Goal: Book appointment/travel/reservation

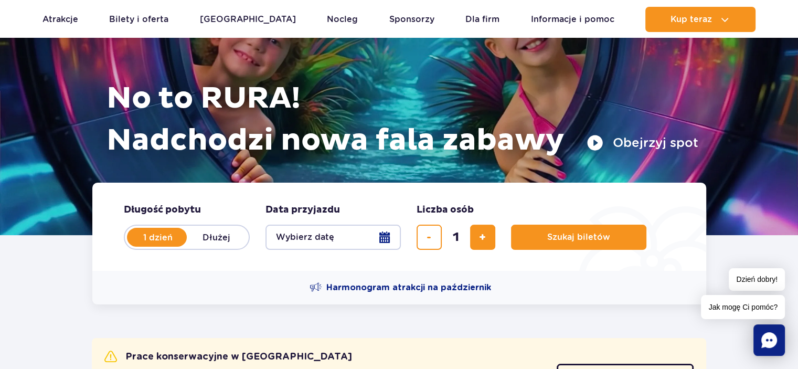
scroll to position [105, 0]
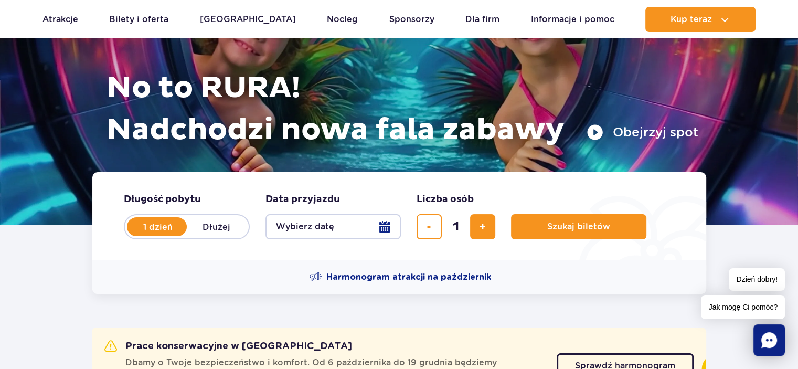
click at [313, 228] on button "Wybierz datę" at bounding box center [333, 226] width 135 height 25
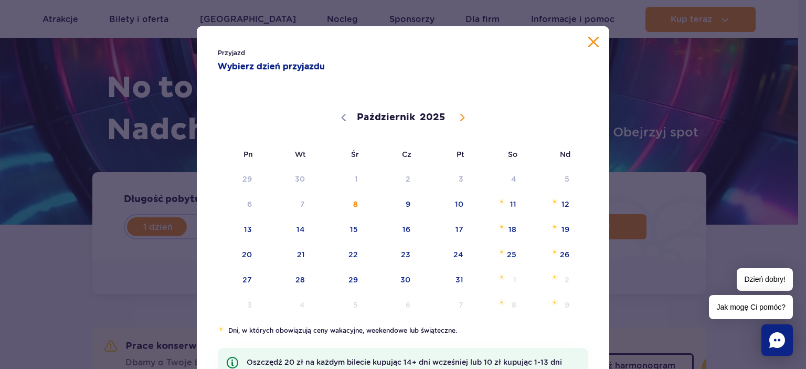
click at [459, 120] on icon at bounding box center [462, 117] width 7 height 7
select select "10"
click at [455, 228] on span "14" at bounding box center [445, 229] width 53 height 24
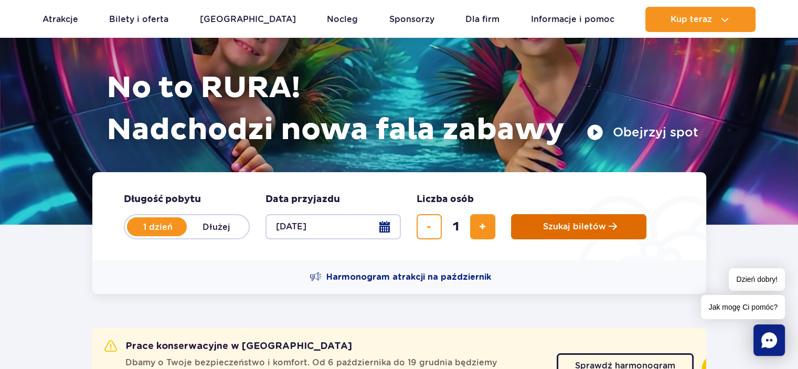
click at [601, 222] on span "Szukaj biletów" at bounding box center [574, 226] width 63 height 9
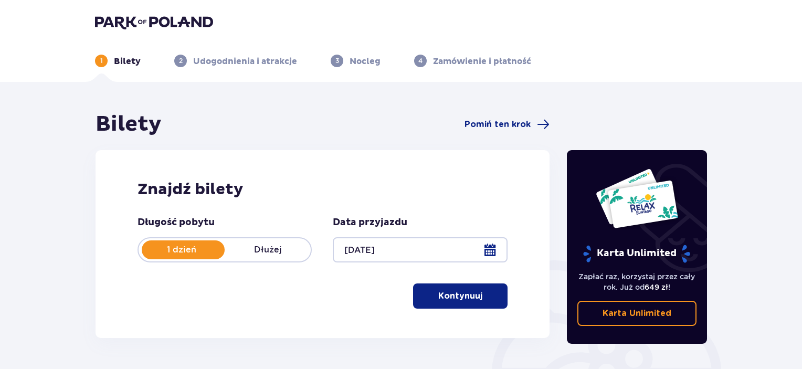
click at [464, 296] on p "Kontynuuj" at bounding box center [460, 296] width 44 height 12
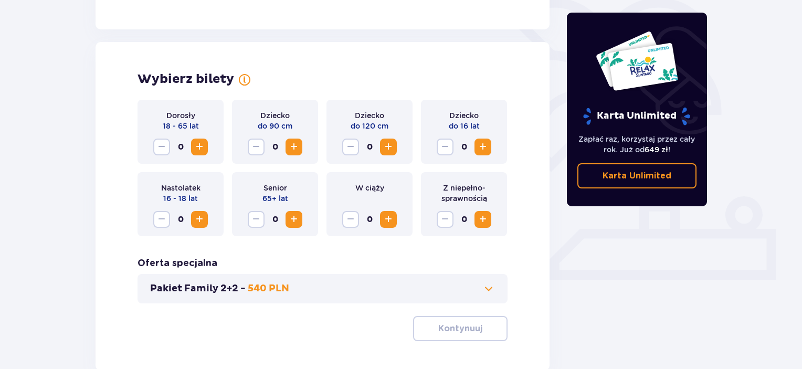
scroll to position [292, 0]
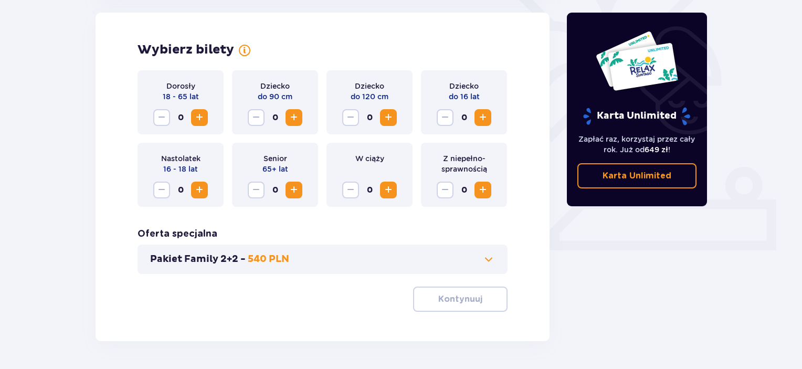
click at [202, 114] on span "Zwiększ" at bounding box center [199, 117] width 13 height 13
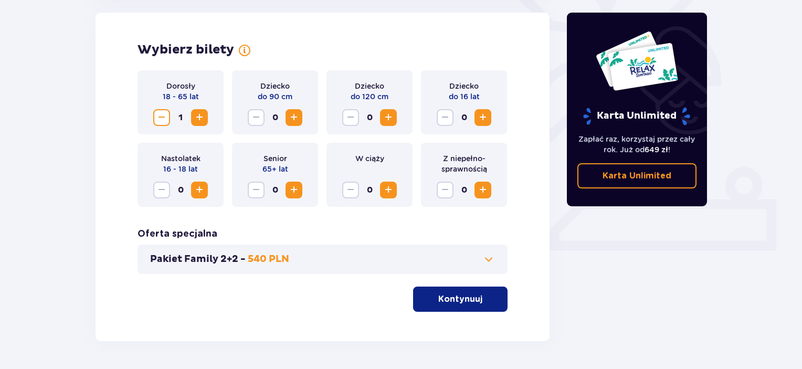
click at [453, 299] on p "Kontynuuj" at bounding box center [460, 299] width 44 height 12
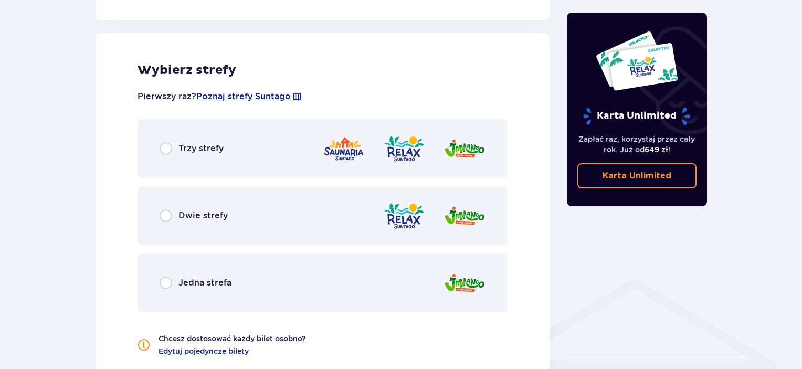
scroll to position [583, 0]
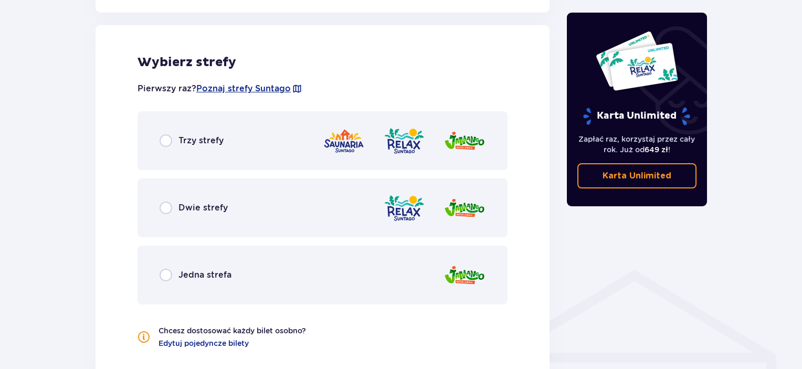
click at [169, 211] on input "radio" at bounding box center [166, 208] width 13 height 13
radio input "true"
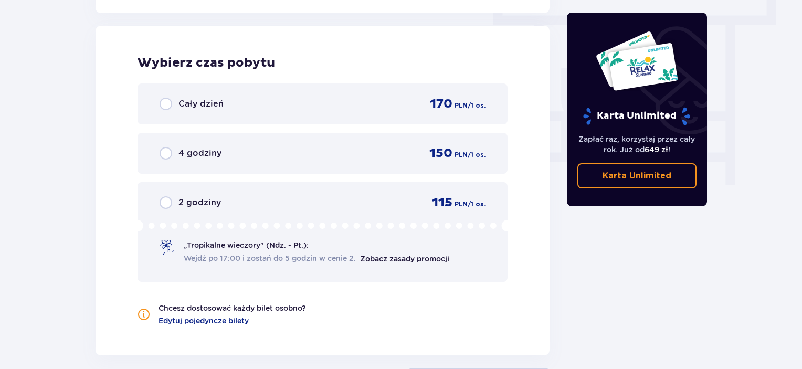
scroll to position [948, 0]
